Goal: Find specific page/section: Find specific page/section

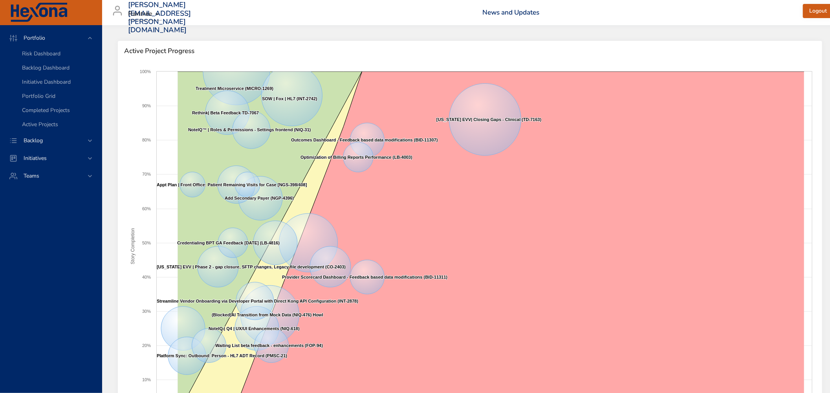
click at [45, 229] on div "Portfolio Risk Dashboard Backlog Dashboard Initiative Dashboard Portfolio Grid …" at bounding box center [51, 209] width 102 height 368
click at [49, 69] on span "Backlog Dashboard" at bounding box center [46, 67] width 48 height 7
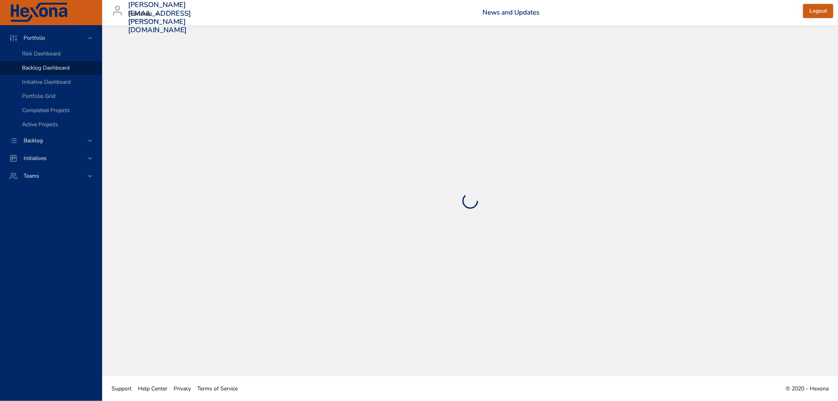
select select "***"
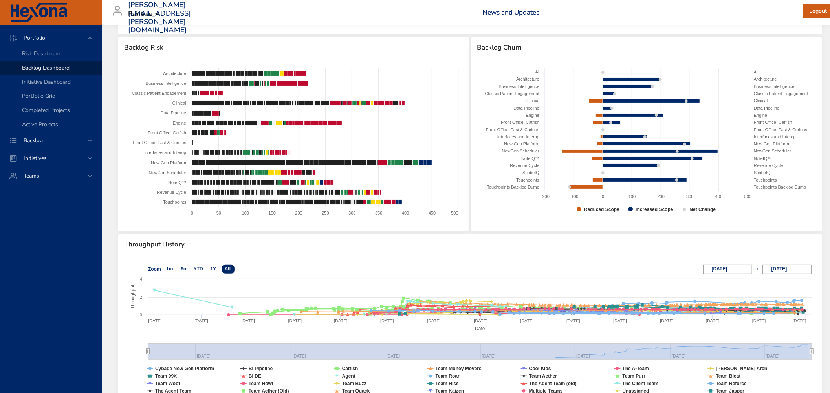
scroll to position [148, 0]
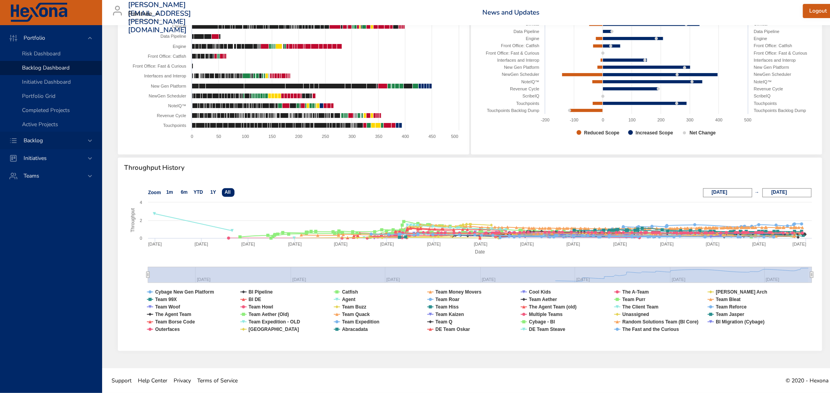
click at [49, 138] on span "Backlog" at bounding box center [33, 140] width 32 height 7
click at [38, 71] on span "Backlog Details" at bounding box center [41, 71] width 38 height 7
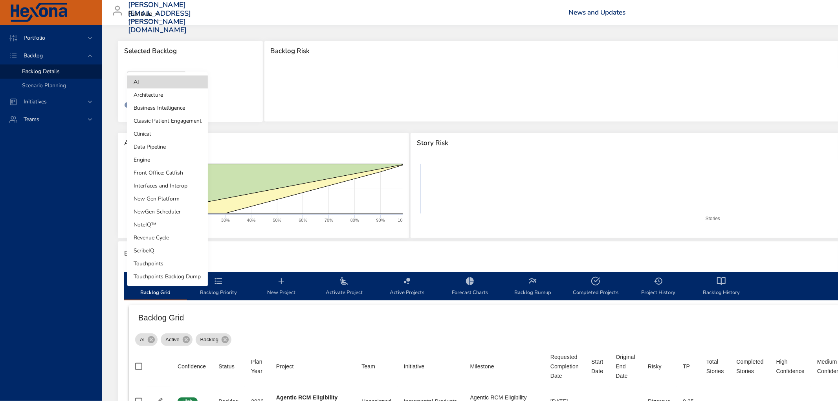
click at [155, 85] on body "Portfolio Backlog Backlog Details Scenario Planning Initiatives Teams [PERSON_N…" at bounding box center [419, 200] width 838 height 401
click at [145, 225] on li "NoteIQ™" at bounding box center [167, 224] width 81 height 13
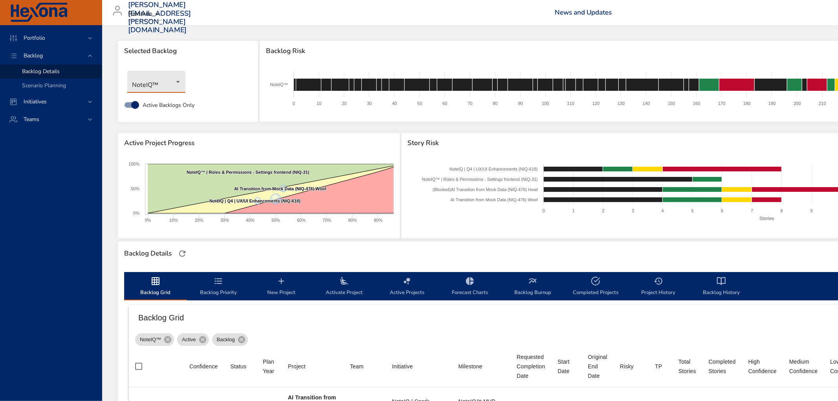
click at [158, 87] on body "Portfolio Backlog Backlog Details Scenario Planning Initiatives Teams [PERSON_N…" at bounding box center [419, 200] width 838 height 401
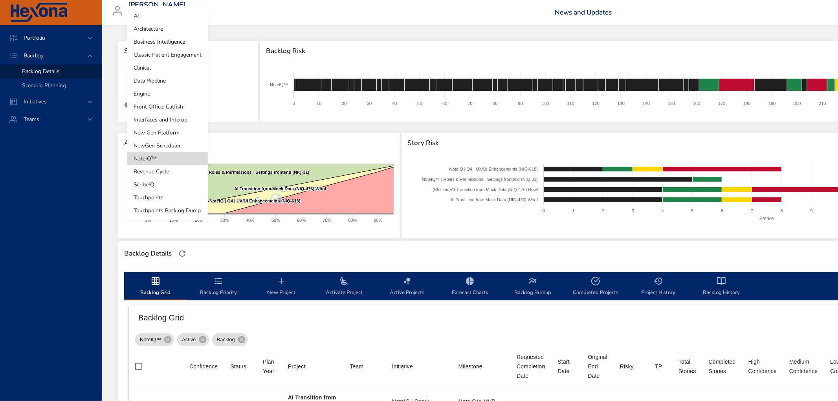
click at [153, 198] on li "Touchpoints" at bounding box center [167, 197] width 81 height 13
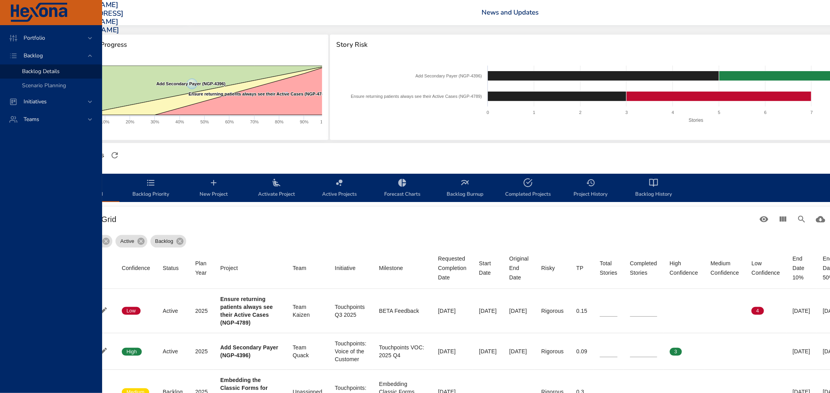
scroll to position [0, 68]
